Goal: Communication & Community: Answer question/provide support

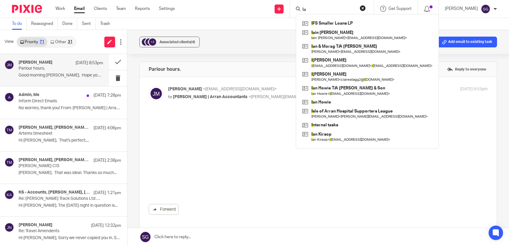
type input "Iai"
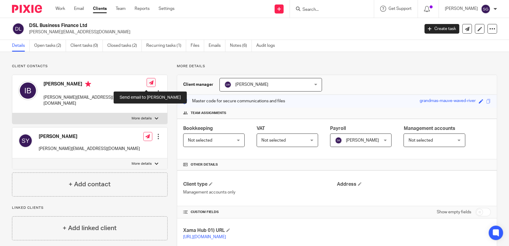
click at [149, 85] on icon at bounding box center [151, 82] width 4 height 4
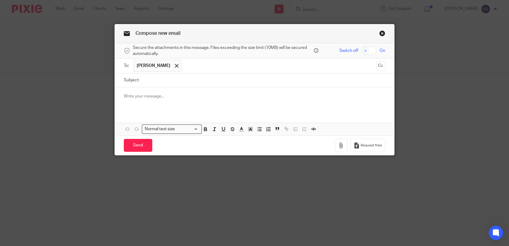
click at [152, 81] on input "Subject:" at bounding box center [263, 79] width 243 height 13
type input "E"
type input "C"
type input "BCC Expenses"
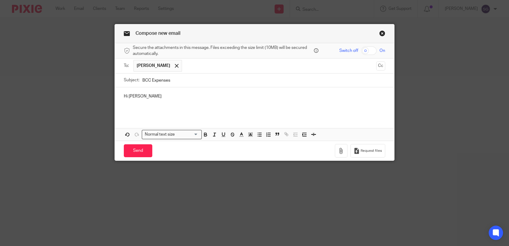
click at [149, 101] on p at bounding box center [254, 102] width 261 height 6
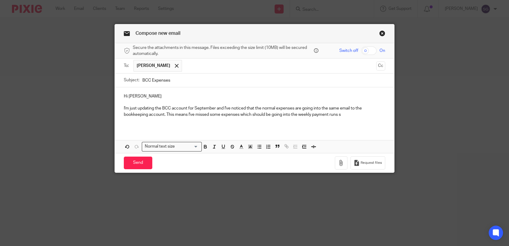
click at [342, 114] on p "I'm just updating the BCC account for September and I've noticed that the norma…" at bounding box center [254, 111] width 261 height 12
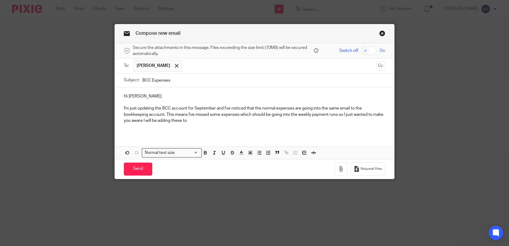
click at [164, 114] on p "I'm just updating the BCC account for September and I've noticed that the norma…" at bounding box center [254, 114] width 261 height 18
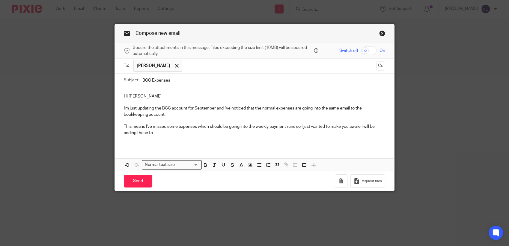
click at [160, 135] on p "This means I've missed some expenses which should be going into the weekly paym…" at bounding box center [254, 129] width 261 height 12
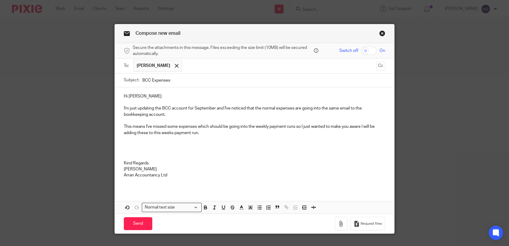
click at [139, 170] on p "Sarah Gilingham" at bounding box center [254, 169] width 261 height 6
click at [172, 176] on p "Arran Accountancy Ltd" at bounding box center [254, 175] width 261 height 6
drag, startPoint x: 163, startPoint y: 150, endPoint x: 165, endPoint y: 152, distance: 3.2
click at [163, 151] on p at bounding box center [254, 151] width 261 height 6
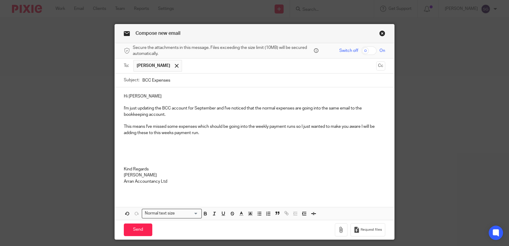
click at [172, 181] on p "Arran Accountancy Ltd" at bounding box center [254, 181] width 261 height 6
click at [201, 133] on p "This means I've missed some expenses which should be going into the weekly paym…" at bounding box center [254, 129] width 261 height 12
click at [156, 168] on p "Kind Regards" at bounding box center [254, 169] width 261 height 6
click at [156, 175] on p "[PERSON_NAME]" at bounding box center [254, 175] width 261 height 6
click at [174, 182] on p "Arran Accountancy Ltd" at bounding box center [254, 181] width 261 height 6
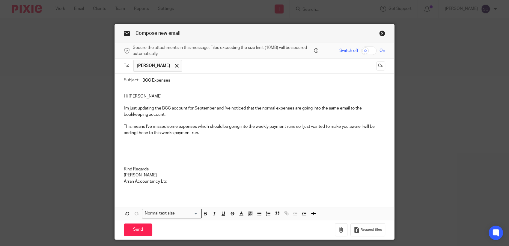
click at [348, 108] on p "I'm just updating the BCC account for September and I've noticed that the norma…" at bounding box center [254, 111] width 261 height 12
click at [209, 115] on p "I'm just updating the BCC account for September and I've noticed that the norma…" at bounding box center [254, 111] width 261 height 12
click at [208, 133] on p "This means I've missed some expenses which should be going into the weekly paym…" at bounding box center [254, 129] width 261 height 12
click at [197, 116] on p "I'm just updating the BCC account for September and I've noticed that the norma…" at bounding box center [254, 111] width 261 height 12
click at [208, 131] on p "This means I've missed some expenses which should be going into the weekly paym…" at bounding box center [254, 129] width 261 height 12
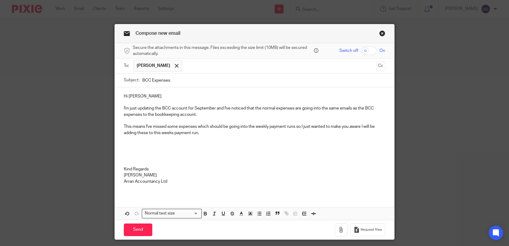
drag, startPoint x: 135, startPoint y: 231, endPoint x: 246, endPoint y: 149, distance: 137.9
click at [136, 231] on input "Send" at bounding box center [138, 229] width 28 height 13
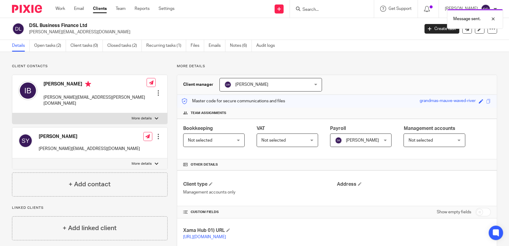
click at [226, 28] on h2 "DSL Business Finance Ltd" at bounding box center [183, 25] width 309 height 6
click at [79, 10] on link "Email" at bounding box center [79, 9] width 10 height 6
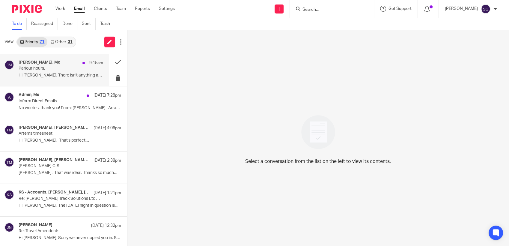
click at [42, 71] on div "James Mercer, Me 9:15am Parlour hours. Hi Sarah, There isn't anything attached …" at bounding box center [61, 70] width 84 height 20
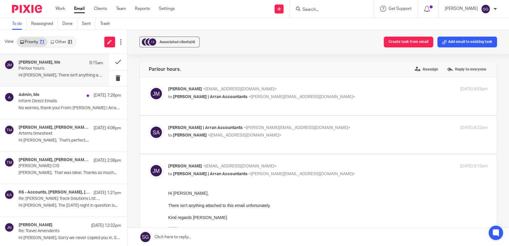
click at [189, 239] on link at bounding box center [318, 237] width 382 height 18
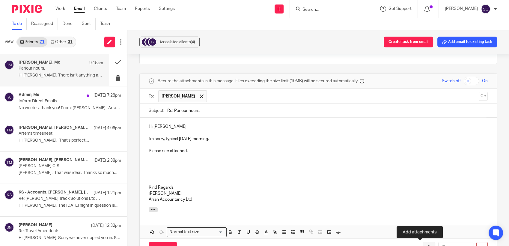
click at [422, 243] on button "button" at bounding box center [428, 247] width 13 height 13
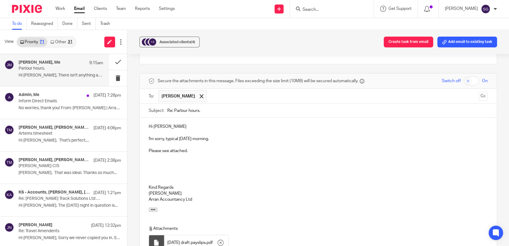
click at [202, 152] on p "Please see attached." at bounding box center [318, 151] width 339 height 6
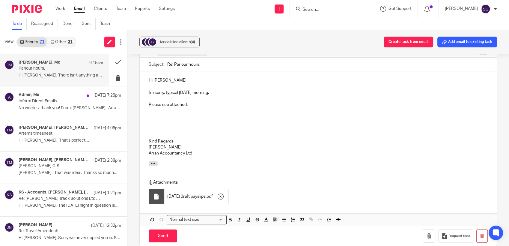
scroll to position [330, 0]
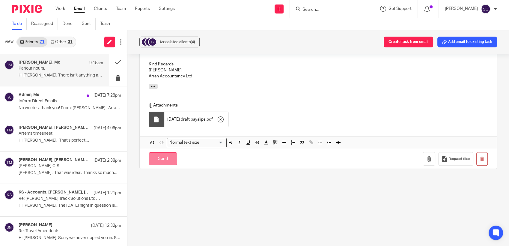
click at [164, 157] on input "Send" at bounding box center [163, 158] width 28 height 13
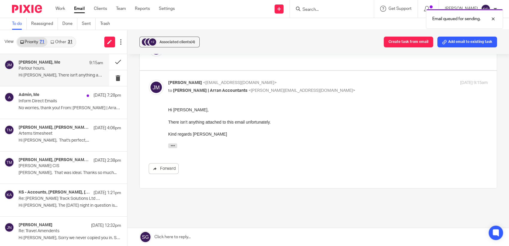
scroll to position [0, 0]
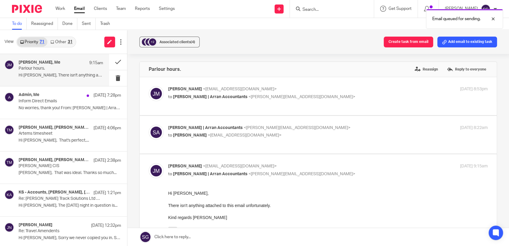
click at [75, 8] on link "Email" at bounding box center [79, 9] width 11 height 6
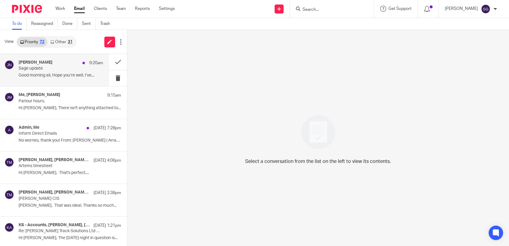
click at [33, 70] on p "Sage update" at bounding box center [52, 68] width 67 height 5
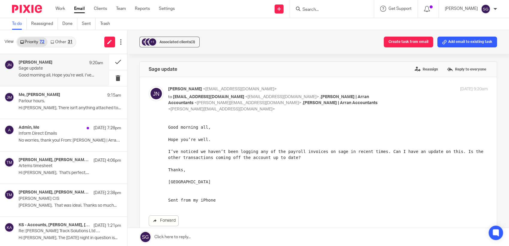
click at [220, 235] on link at bounding box center [318, 237] width 382 height 18
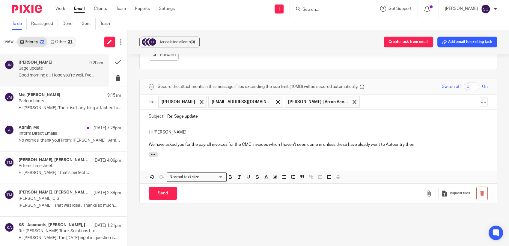
click at [362, 141] on p "We have asked you for the payroll invoices for the CMC invoices which I haven't…" at bounding box center [318, 144] width 339 height 6
click at [419, 141] on p "We have asked you for the payroll invoices for the CMC invoices which I haven't…" at bounding box center [318, 144] width 339 height 6
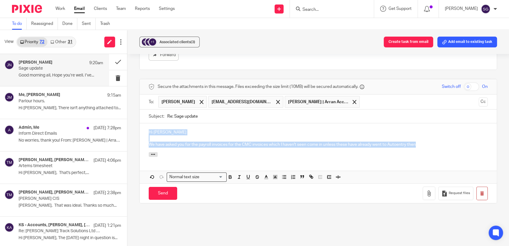
drag, startPoint x: 419, startPoint y: 136, endPoint x: 158, endPoint y: 115, distance: 262.0
click at [131, 118] on div "+1 Associated clients (3) Create task from email Add email to existing task Sag…" at bounding box center [318, 138] width 382 height 216
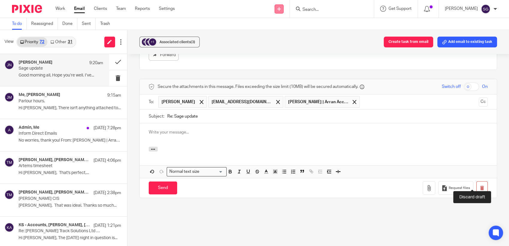
drag, startPoint x: 471, startPoint y: 184, endPoint x: 279, endPoint y: 7, distance: 261.4
click at [476, 184] on button "button" at bounding box center [481, 187] width 11 height 13
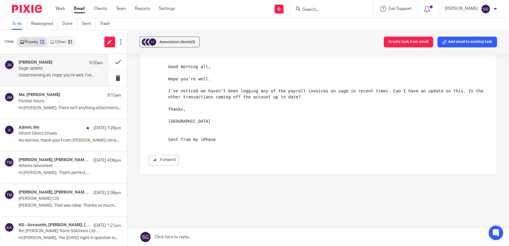
click at [241, 20] on div "To do Reassigned Done Sent Trash" at bounding box center [254, 24] width 509 height 12
drag, startPoint x: 232, startPoint y: 33, endPoint x: 149, endPoint y: 32, distance: 83.6
click at [232, 34] on div "+1 Associated clients (3) Create task from email Add email to existing task" at bounding box center [318, 42] width 382 height 24
drag, startPoint x: 59, startPoint y: 43, endPoint x: 55, endPoint y: 42, distance: 3.9
click at [59, 43] on link "Other 31" at bounding box center [61, 42] width 28 height 10
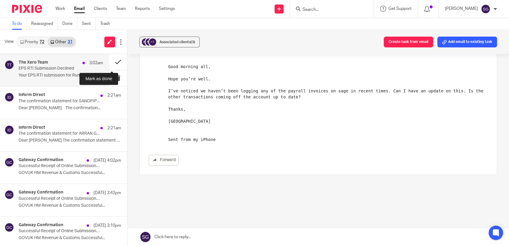
click at [111, 59] on button at bounding box center [118, 62] width 18 height 16
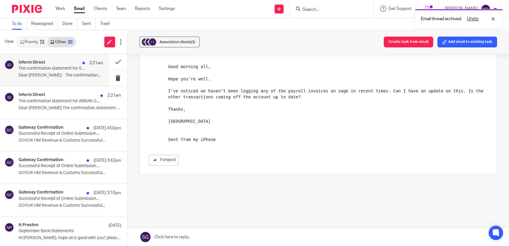
click at [39, 64] on h4 "Inform Direct" at bounding box center [32, 62] width 26 height 5
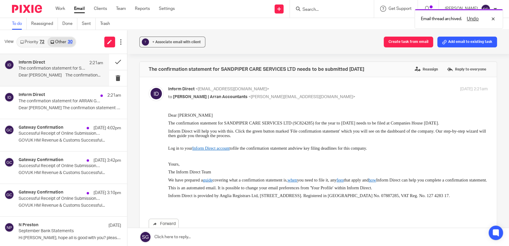
scroll to position [0, 0]
drag, startPoint x: 54, startPoint y: 102, endPoint x: 58, endPoint y: 102, distance: 4.2
click at [54, 102] on p "The confirmation statement for ARRAN GAS AND FUEL LTD needs to be filed in the …" at bounding box center [52, 101] width 67 height 5
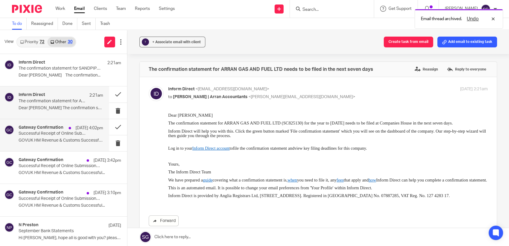
click at [61, 143] on div "Gateway Confirmation 12 Oct 4:02pm Successful Receipt of Online Submission for …" at bounding box center [61, 135] width 84 height 20
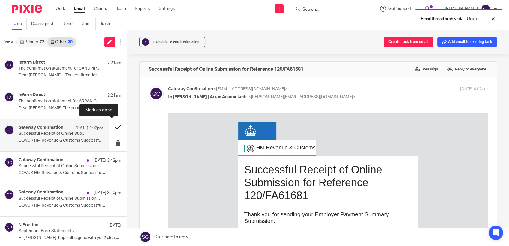
click at [111, 126] on button at bounding box center [118, 127] width 18 height 16
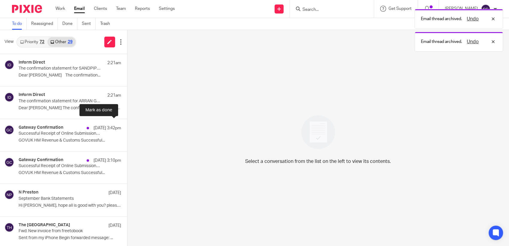
click at [127, 126] on button at bounding box center [129, 127] width 5 height 16
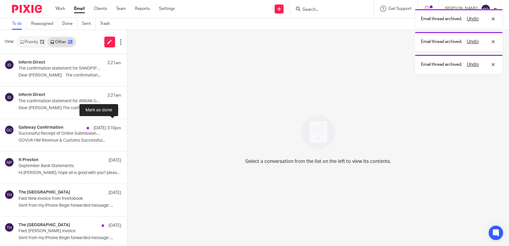
click at [127, 126] on button at bounding box center [129, 127] width 5 height 16
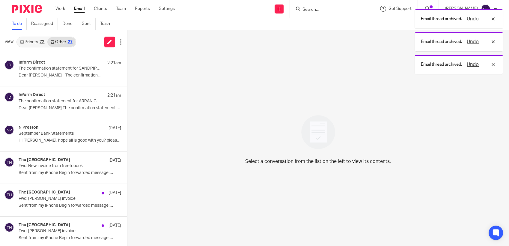
drag, startPoint x: 30, startPoint y: 43, endPoint x: 34, endPoint y: 43, distance: 3.6
click at [31, 43] on link "Priority 72" at bounding box center [32, 42] width 30 height 10
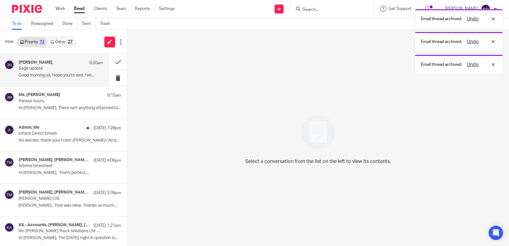
drag, startPoint x: 31, startPoint y: 72, endPoint x: 35, endPoint y: 72, distance: 3.9
click at [32, 72] on div "Jordan Nelson 9:20am Sage update Good morning all, Hope you’re well. I’ve..." at bounding box center [61, 70] width 84 height 20
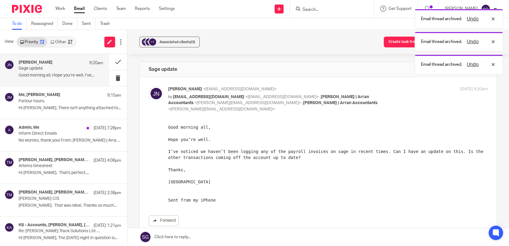
click at [214, 31] on div "+1 Associated clients (3) Create task from email Add email to existing task" at bounding box center [318, 42] width 382 height 24
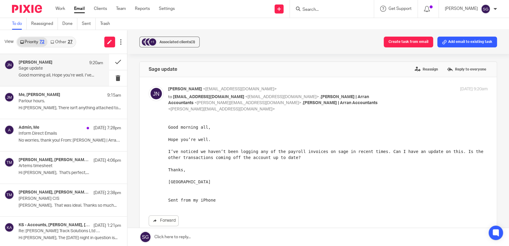
click at [244, 238] on link at bounding box center [318, 237] width 382 height 18
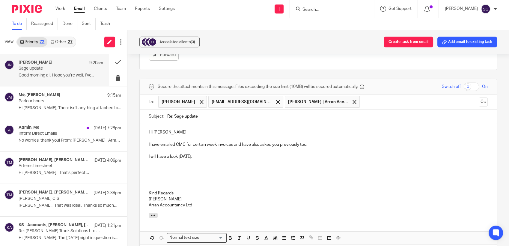
drag, startPoint x: 208, startPoint y: 167, endPoint x: 208, endPoint y: 161, distance: 6.0
click at [207, 172] on p at bounding box center [318, 175] width 339 height 6
click at [199, 153] on p "I will have a look [DATE]." at bounding box center [318, 156] width 339 height 6
click at [198, 153] on p "I will have a look [DATE]." at bounding box center [318, 156] width 339 height 6
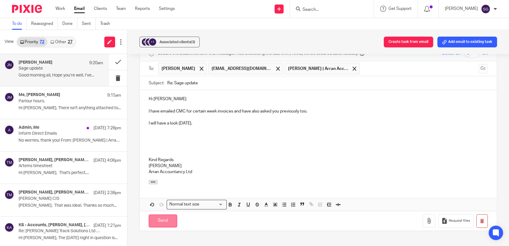
click at [167, 217] on input "Send" at bounding box center [163, 220] width 28 height 13
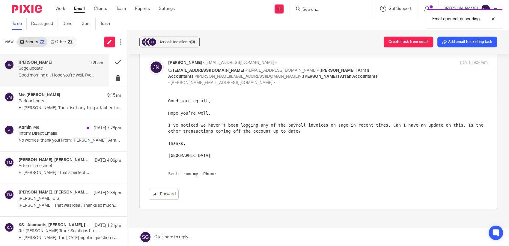
scroll to position [0, 0]
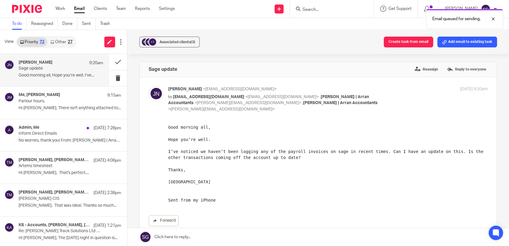
click at [65, 44] on link "Other 27" at bounding box center [61, 42] width 28 height 10
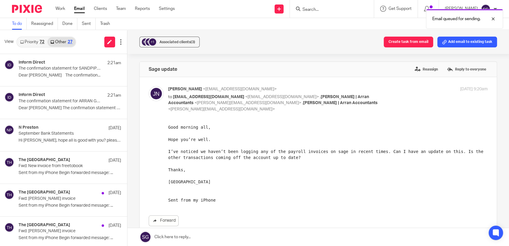
click at [34, 44] on link "Priority 72" at bounding box center [32, 42] width 30 height 10
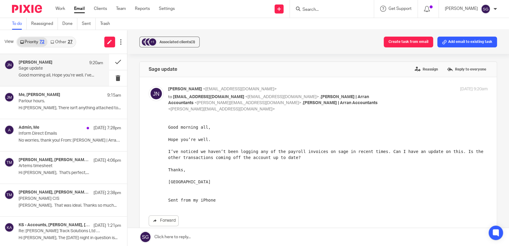
click at [83, 9] on link "Email" at bounding box center [79, 9] width 11 height 6
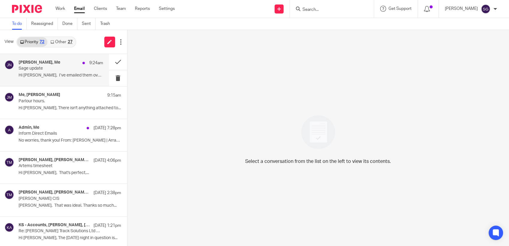
click at [44, 74] on p "Hi [PERSON_NAME], I’ve emailed them over to..." at bounding box center [61, 75] width 84 height 5
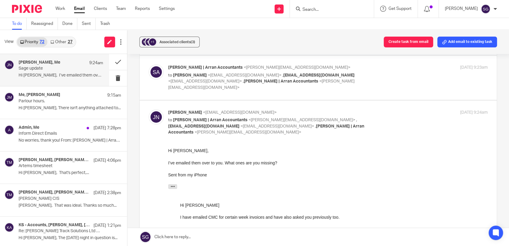
scroll to position [66, 0]
click at [201, 236] on link at bounding box center [318, 237] width 382 height 18
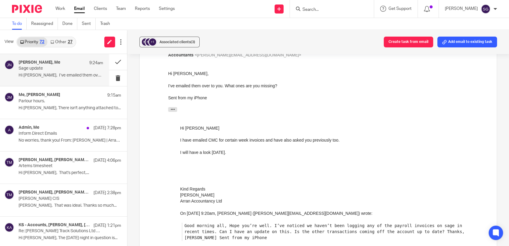
scroll to position [105, 0]
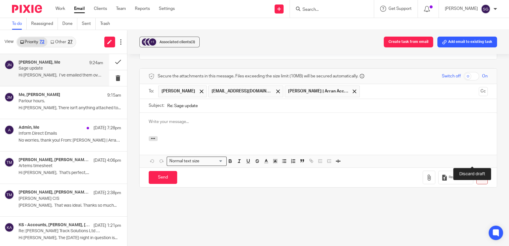
click at [479, 175] on icon "button" at bounding box center [481, 177] width 4 height 4
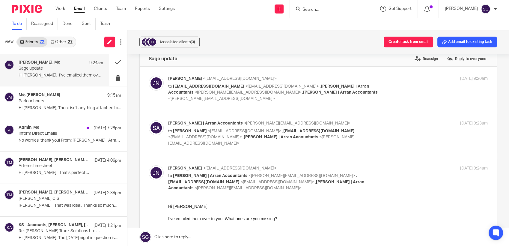
scroll to position [0, 0]
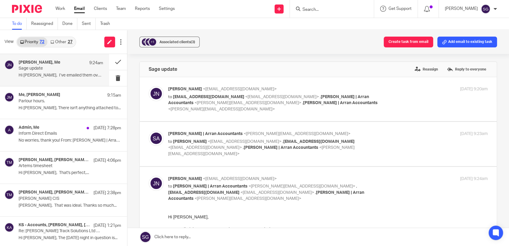
click at [55, 42] on link "Other 27" at bounding box center [61, 42] width 28 height 10
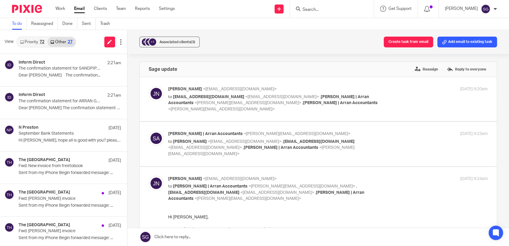
click at [33, 43] on link "Priority 72" at bounding box center [32, 42] width 30 height 10
